Goal: Navigation & Orientation: Find specific page/section

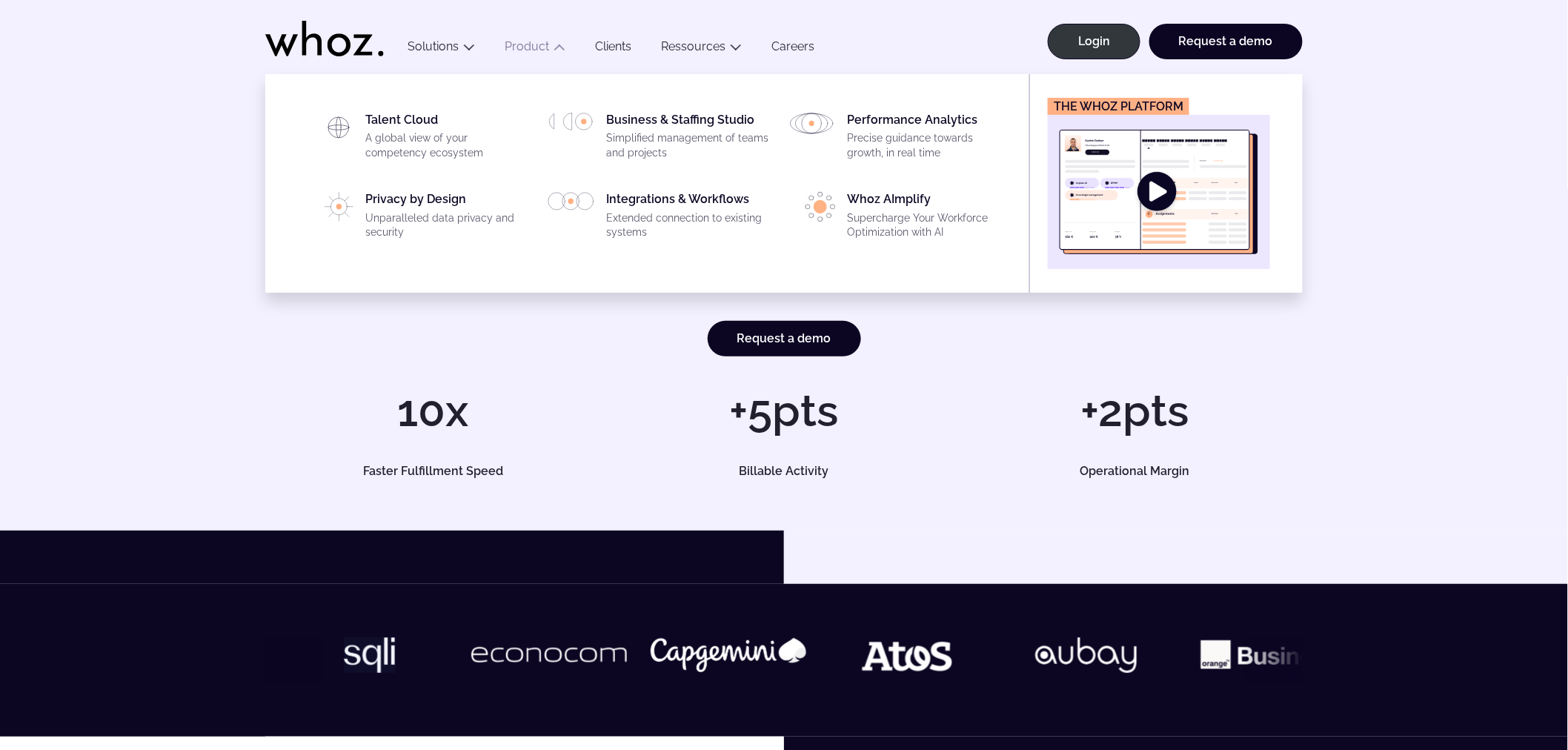
click at [532, 43] on link "Product" at bounding box center [526, 46] width 44 height 14
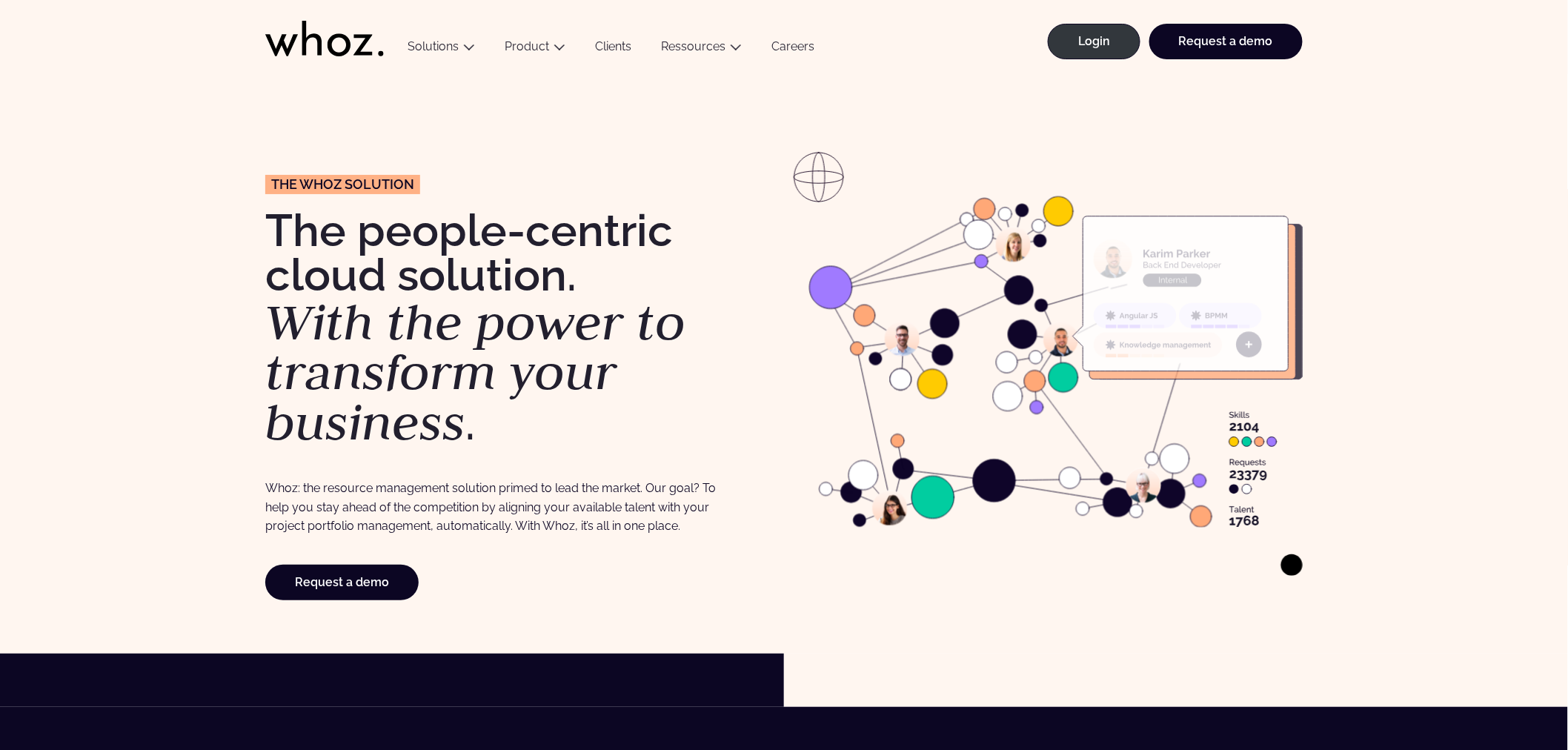
click at [797, 43] on link "Careers" at bounding box center [792, 49] width 73 height 20
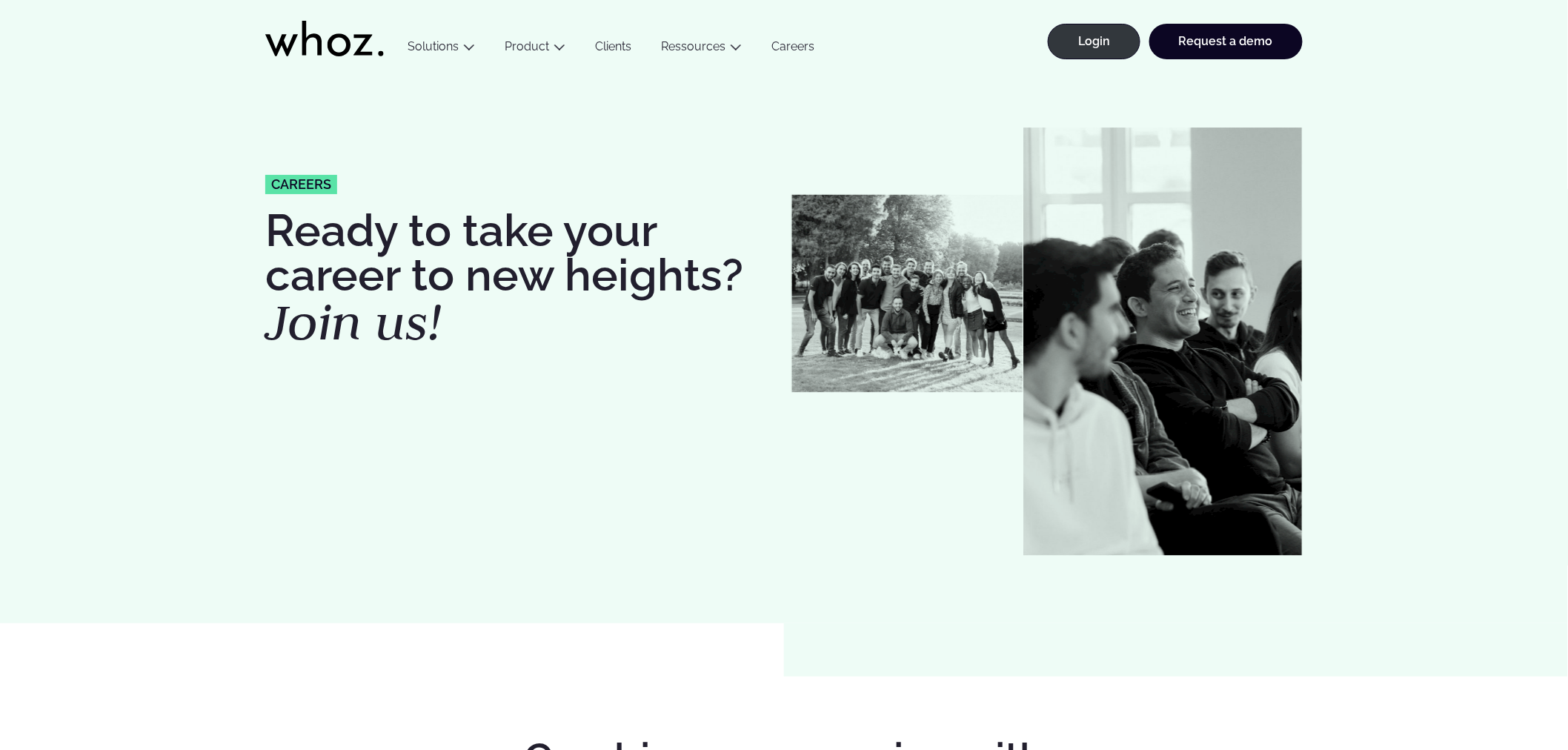
click at [321, 34] on icon at bounding box center [324, 38] width 118 height 36
